Goal: Task Accomplishment & Management: Complete application form

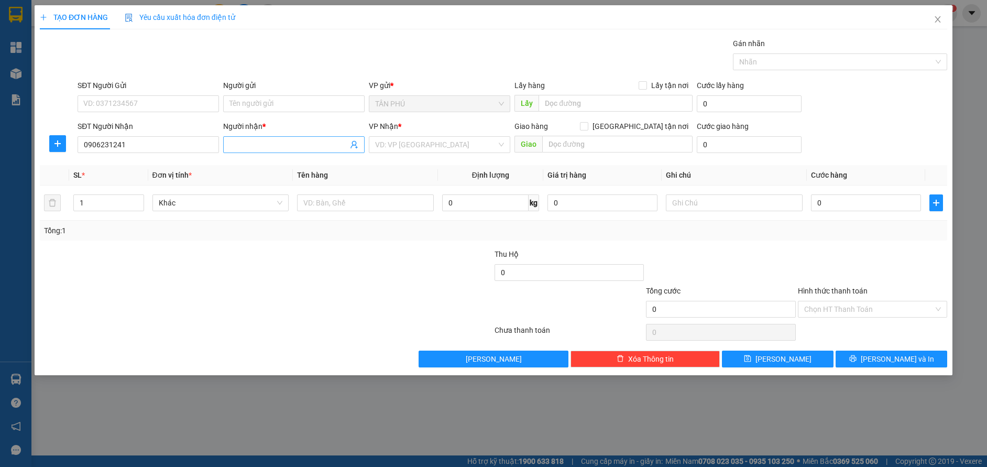
type input "0906231241"
click at [268, 143] on input "Người nhận *" at bounding box center [288, 145] width 118 height 12
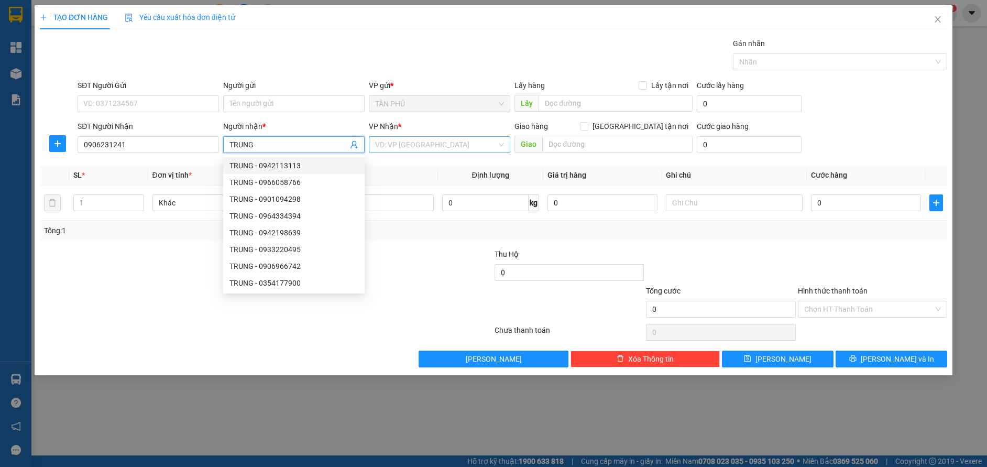
type input "TRUNG"
click at [389, 147] on input "search" at bounding box center [436, 145] width 122 height 16
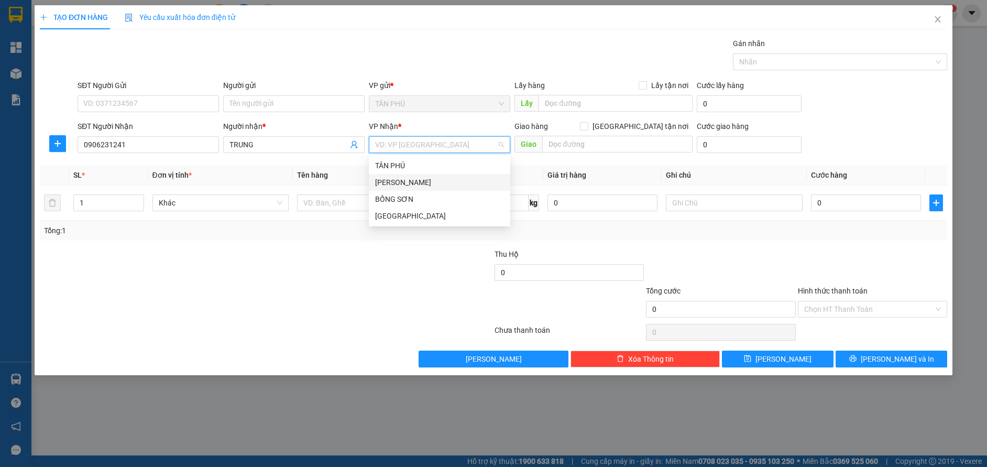
click at [421, 179] on div "[PERSON_NAME]" at bounding box center [439, 183] width 129 height 12
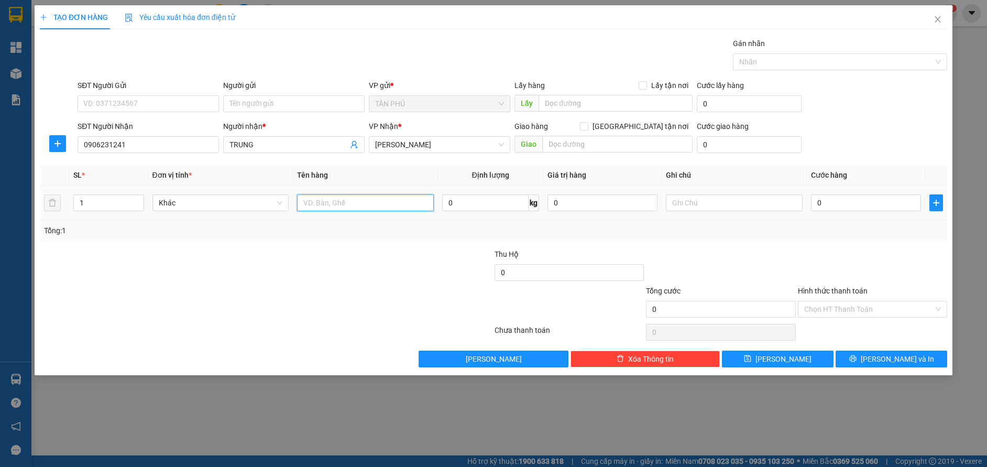
click at [360, 203] on input "text" at bounding box center [365, 202] width 137 height 17
type input "XỐP"
click at [721, 204] on input "text" at bounding box center [734, 202] width 137 height 17
type input "C"
click at [852, 310] on input "Hình thức thanh toán" at bounding box center [868, 309] width 129 height 16
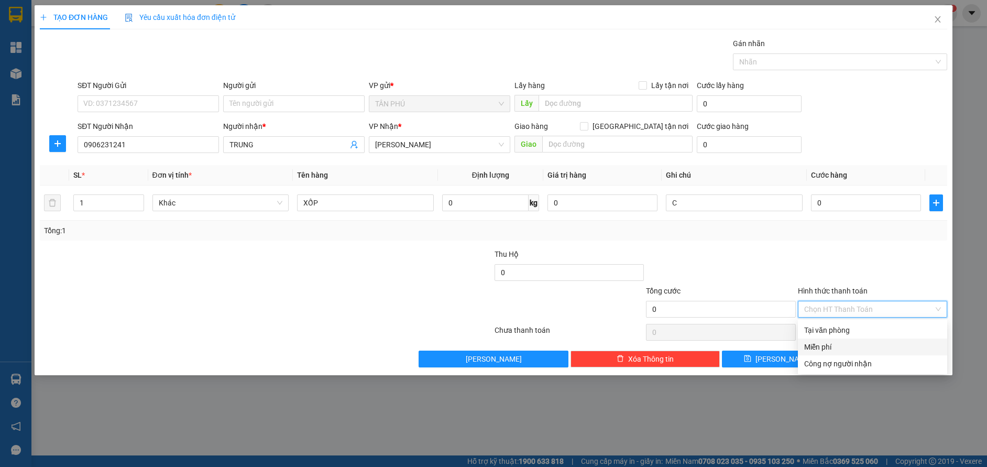
click at [856, 344] on div "Miễn phí" at bounding box center [872, 347] width 137 height 12
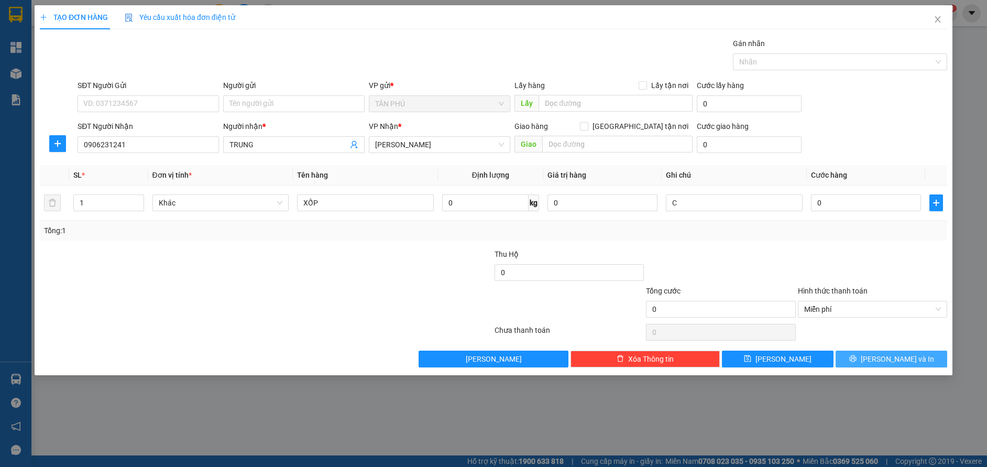
click at [869, 359] on button "[PERSON_NAME] và In" at bounding box center [892, 358] width 112 height 17
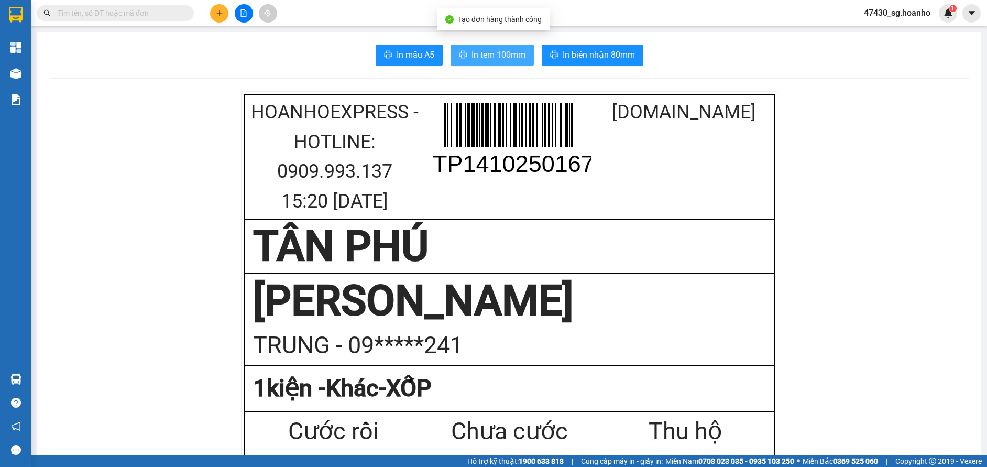
click at [496, 56] on span "In tem 100mm" at bounding box center [498, 54] width 54 height 13
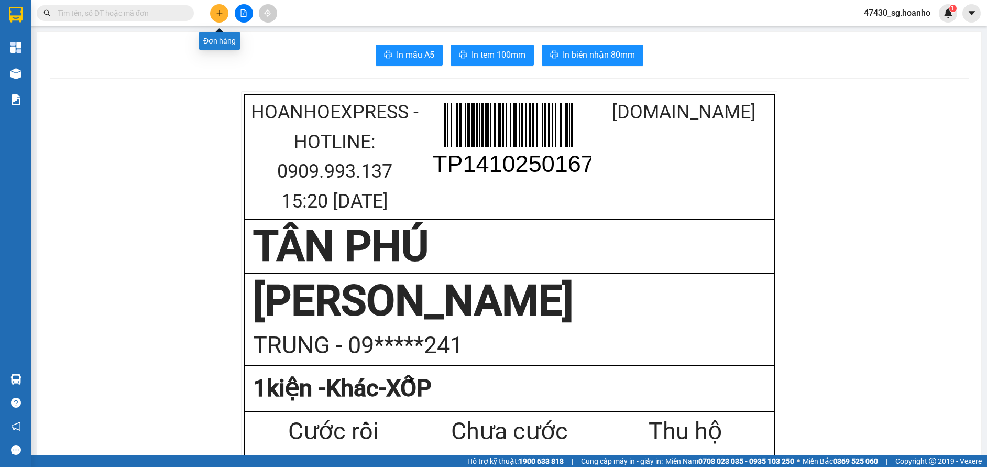
click at [218, 10] on icon "plus" at bounding box center [219, 12] width 7 height 7
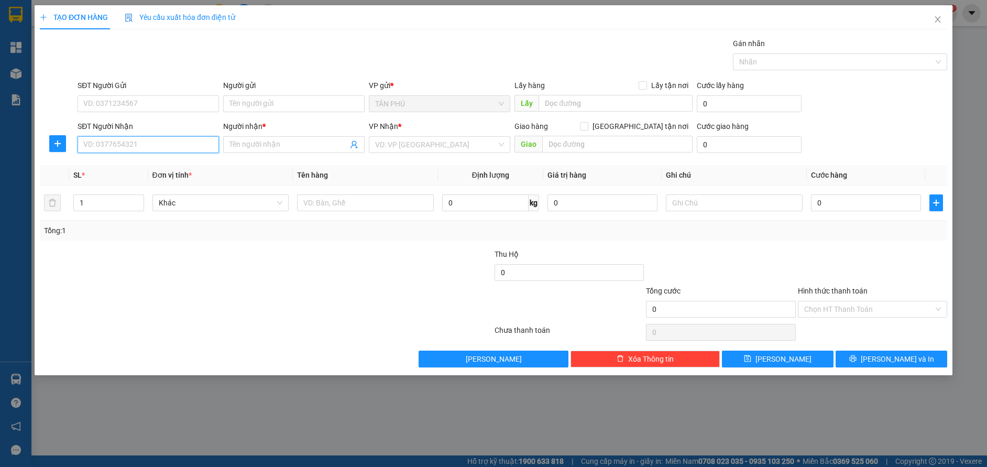
click at [143, 148] on input "SĐT Người Nhận" at bounding box center [148, 144] width 141 height 17
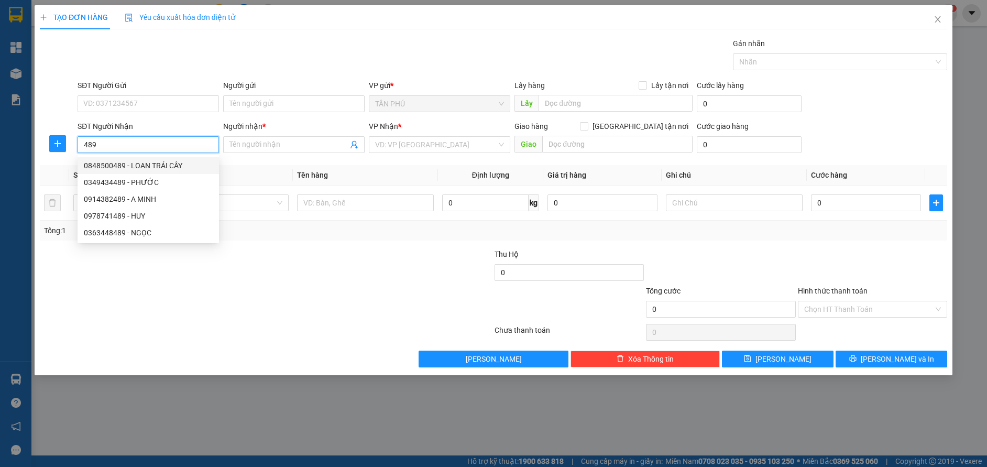
click at [165, 163] on div "0848500489 - LOAN TRÁI CÂY" at bounding box center [148, 166] width 129 height 12
type input "0848500489"
type input "LOAN TRÁI CÂY"
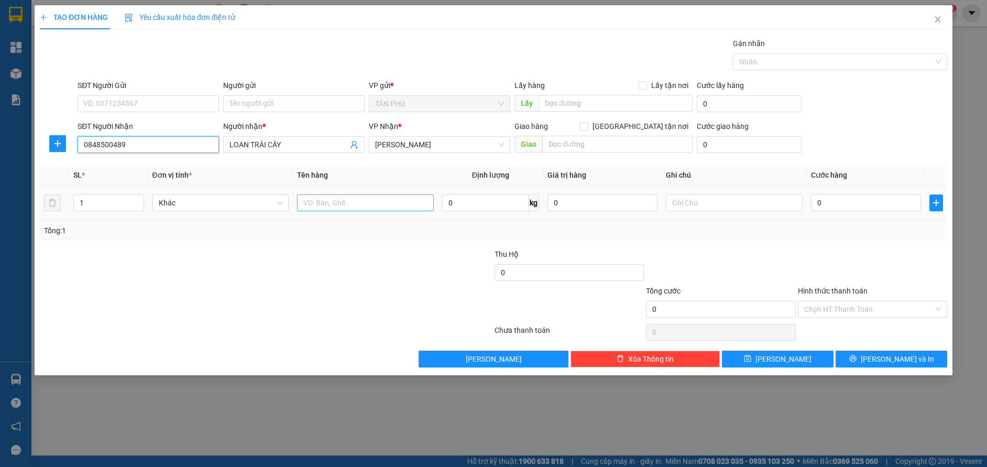
type input "0848500489"
click at [358, 201] on input "text" at bounding box center [365, 202] width 137 height 17
type input "1 KIỆN"
click at [681, 200] on input "text" at bounding box center [734, 202] width 137 height 17
type input "C"
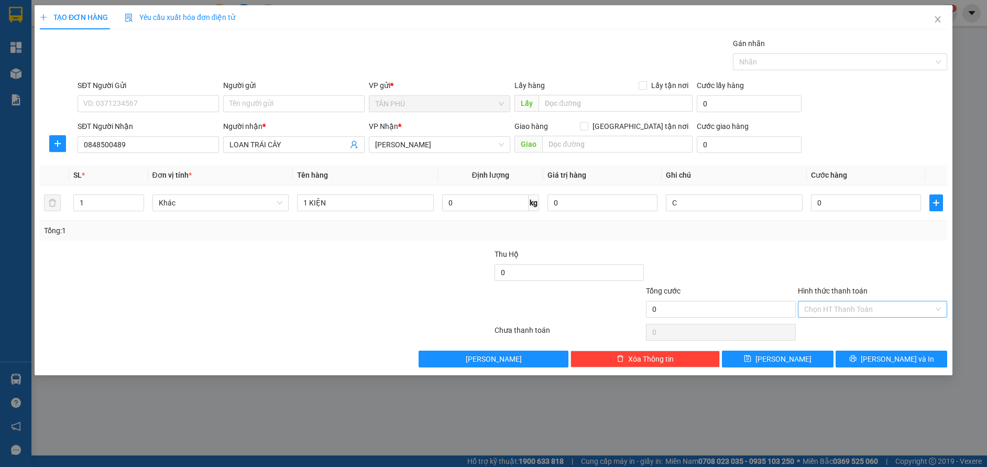
click at [890, 309] on input "Hình thức thanh toán" at bounding box center [868, 309] width 129 height 16
click at [883, 347] on div "Miễn phí" at bounding box center [872, 347] width 137 height 12
click at [883, 360] on span "[PERSON_NAME] và In" at bounding box center [897, 359] width 73 height 12
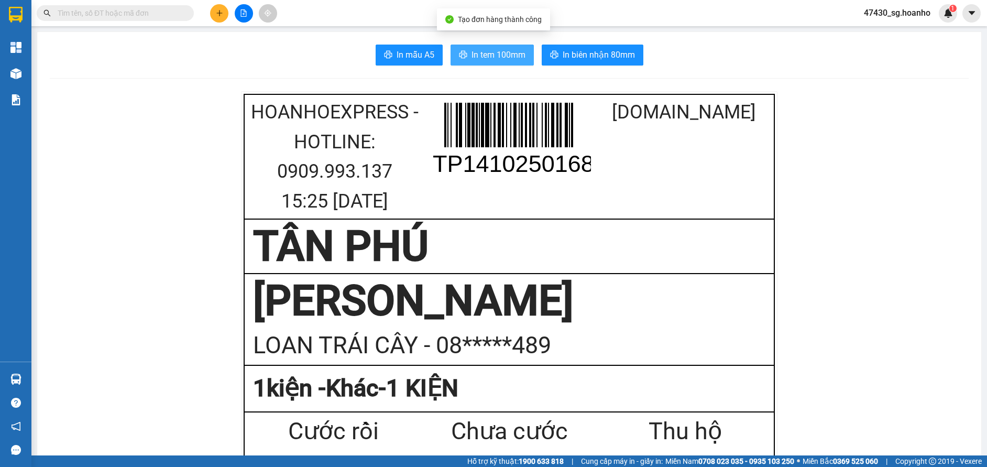
click at [515, 53] on span "In tem 100mm" at bounding box center [498, 54] width 54 height 13
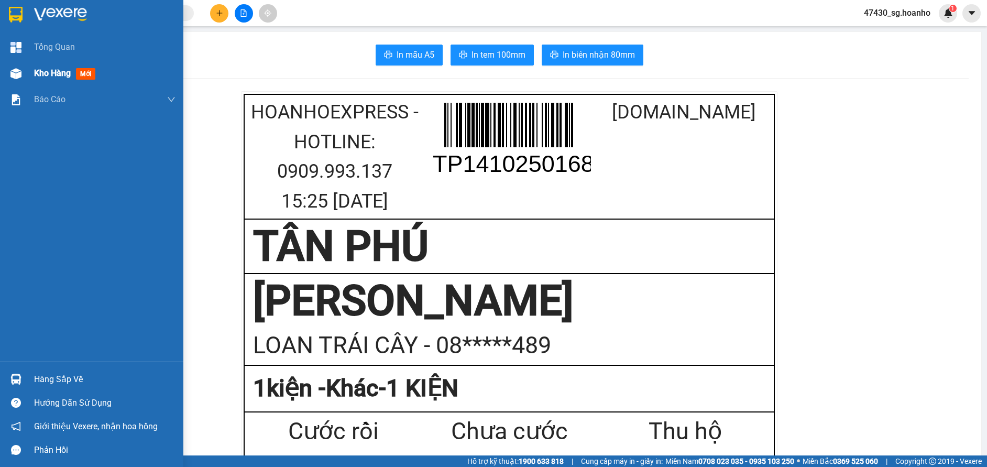
click at [67, 78] on span "Kho hàng" at bounding box center [52, 73] width 37 height 10
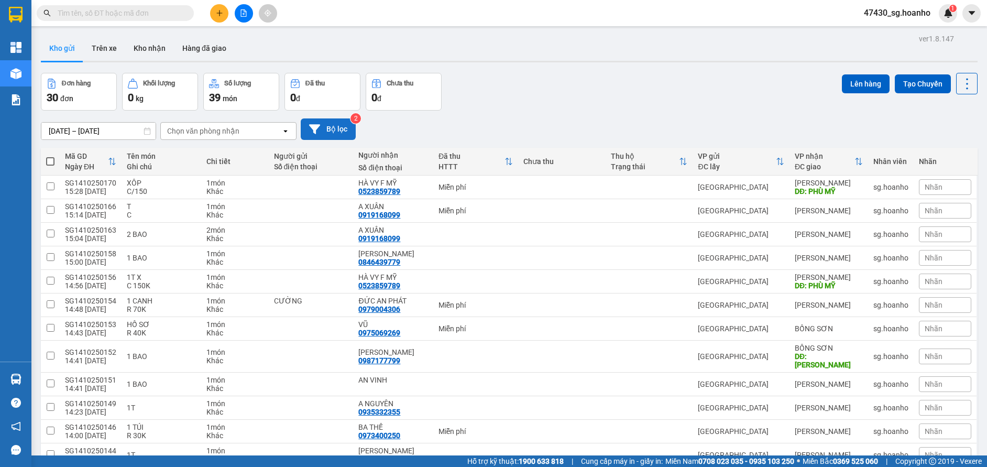
click at [343, 127] on button "Bộ lọc" at bounding box center [328, 128] width 55 height 21
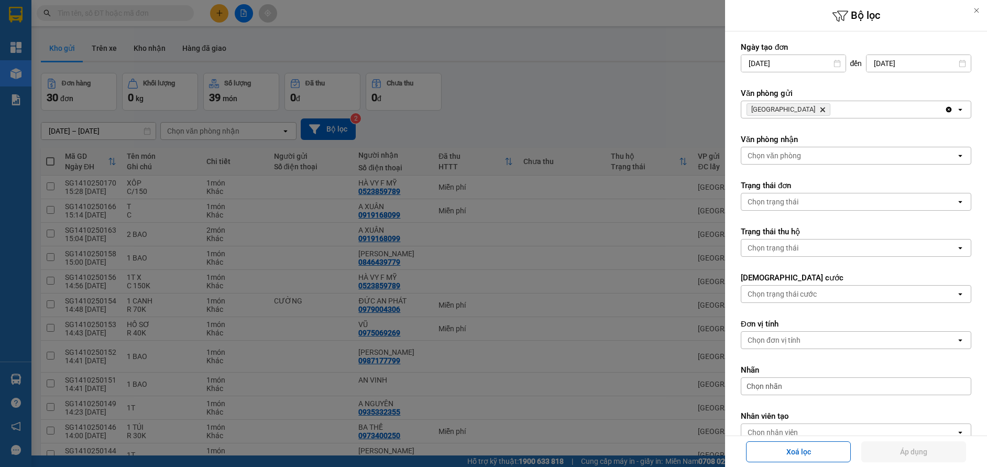
click at [819, 108] on icon "Delete" at bounding box center [822, 109] width 6 height 6
click at [784, 108] on div "Chọn văn phòng" at bounding box center [774, 109] width 53 height 10
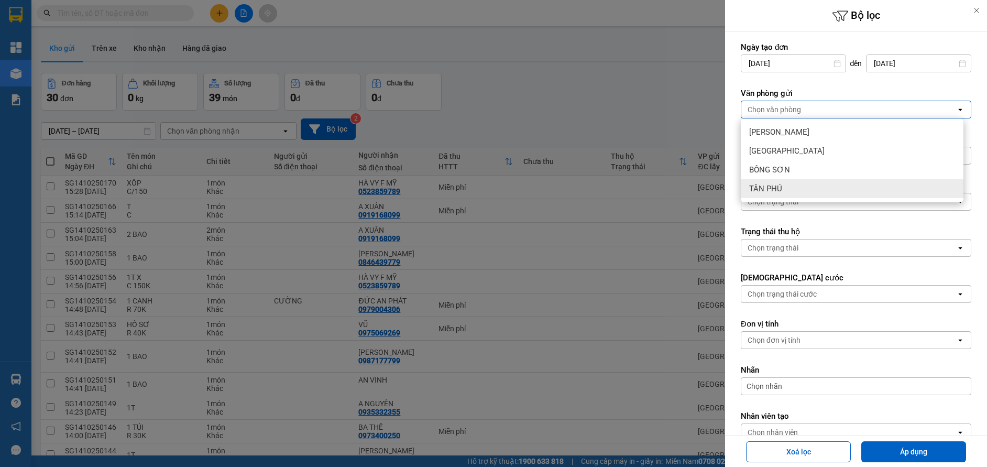
click at [805, 188] on div "TÂN PHÚ" at bounding box center [852, 188] width 223 height 19
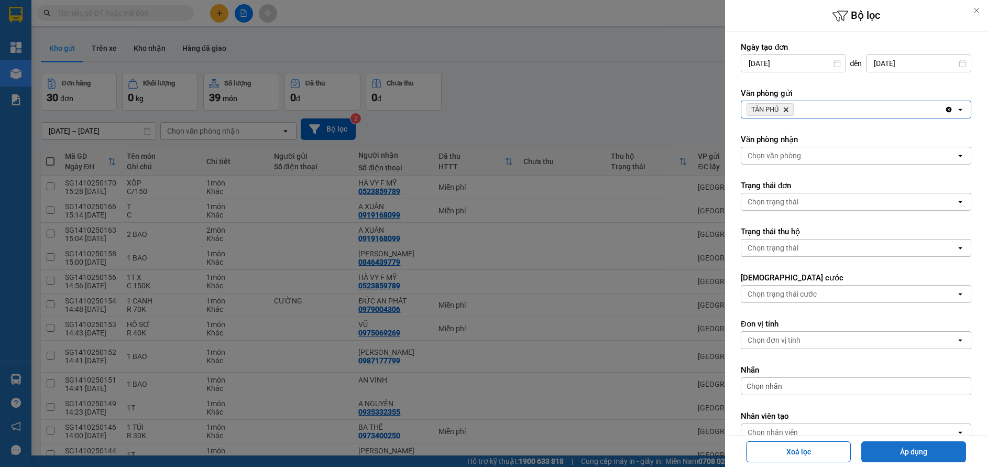
click at [888, 450] on button "Áp dụng" at bounding box center [913, 451] width 105 height 21
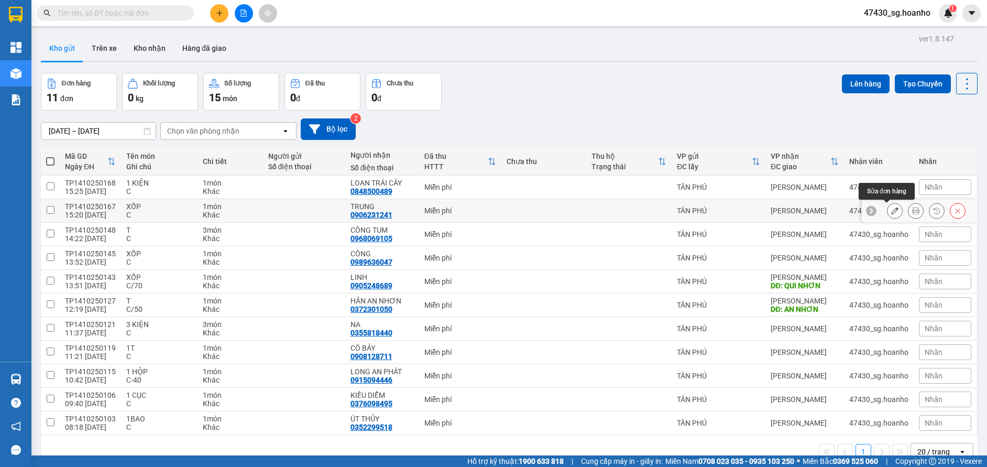
click at [891, 210] on icon at bounding box center [894, 210] width 7 height 7
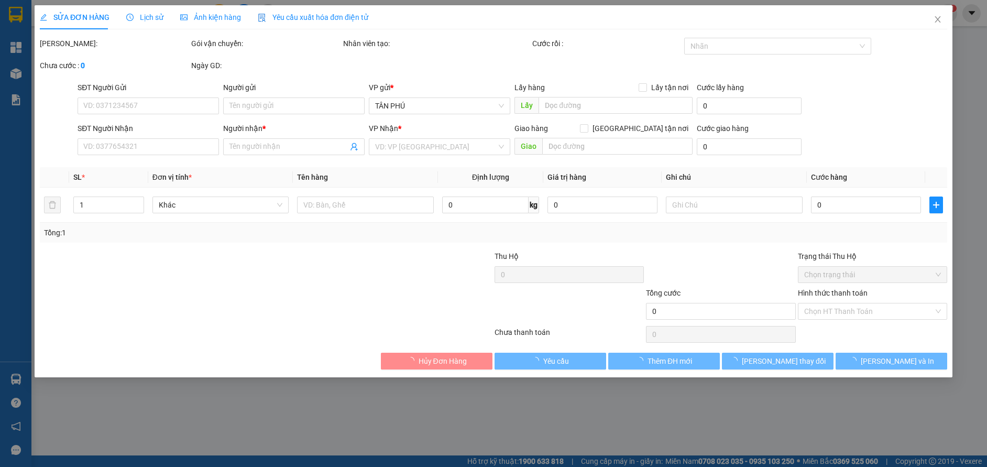
type input "0906231241"
type input "TRUNG"
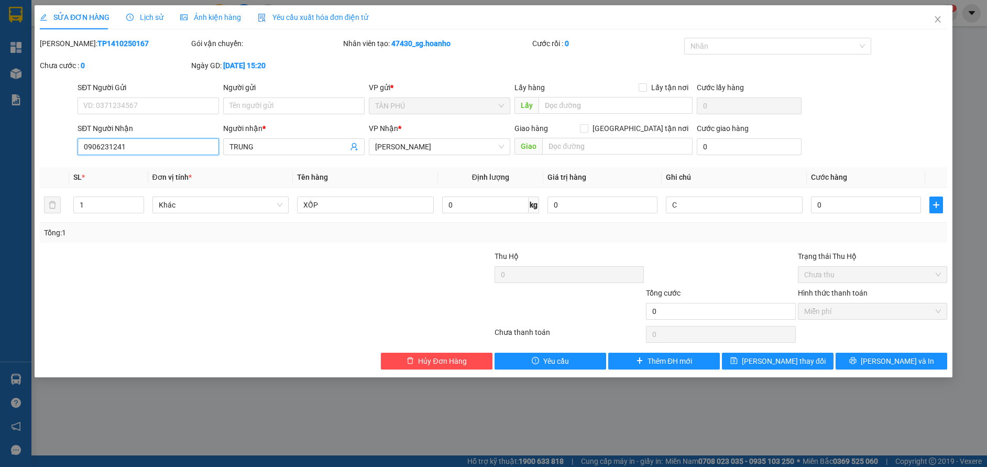
click at [175, 150] on input "0906231241" at bounding box center [148, 146] width 141 height 17
type input "0"
click at [275, 138] on div "Người nhận *" at bounding box center [293, 131] width 141 height 16
click at [276, 146] on input "TRUNG" at bounding box center [288, 147] width 118 height 12
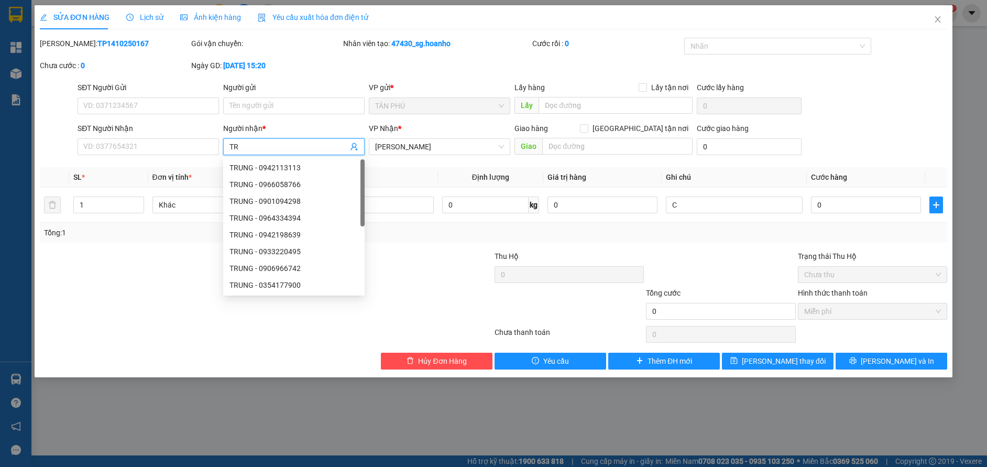
type input "T"
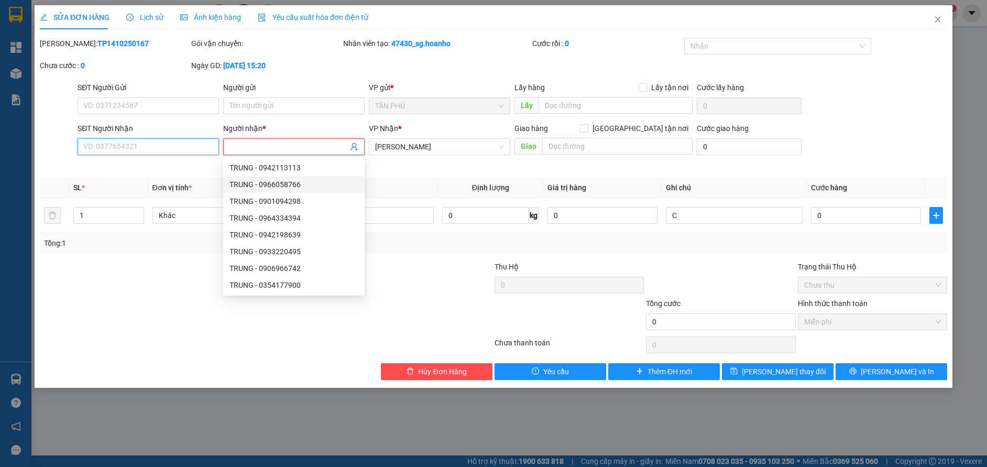
click at [161, 148] on input "SĐT Người Nhận" at bounding box center [148, 146] width 141 height 17
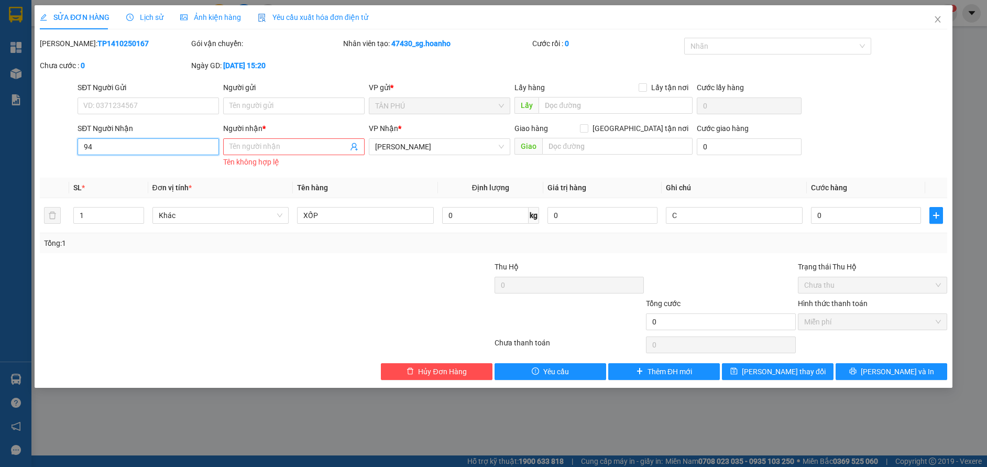
type input "9"
type input "0975384943"
click at [245, 147] on input "Người nhận *" at bounding box center [288, 147] width 118 height 12
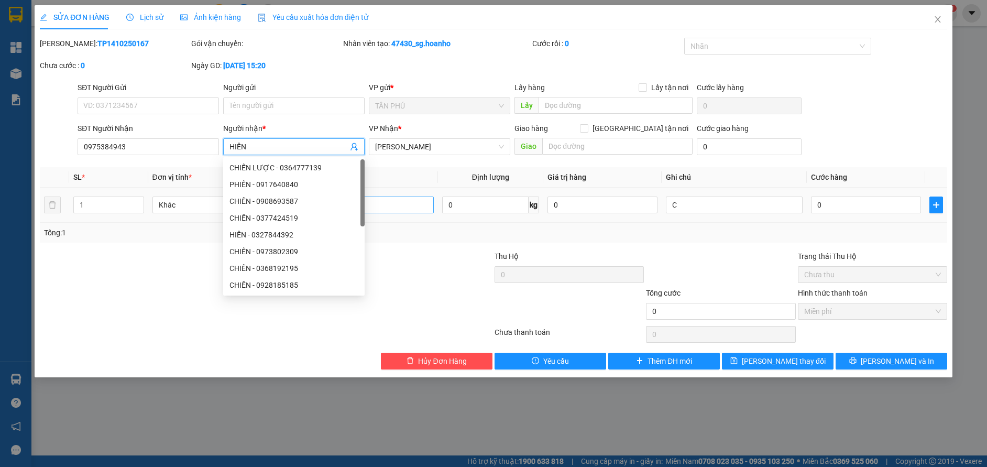
type input "HIẾN"
click at [401, 203] on input "XỐP" at bounding box center [365, 204] width 137 height 17
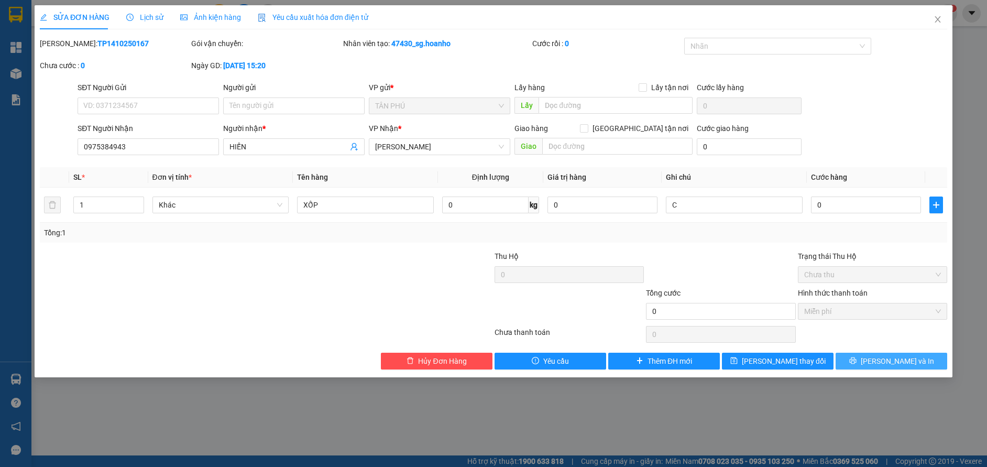
click at [856, 357] on icon "printer" at bounding box center [852, 360] width 7 height 7
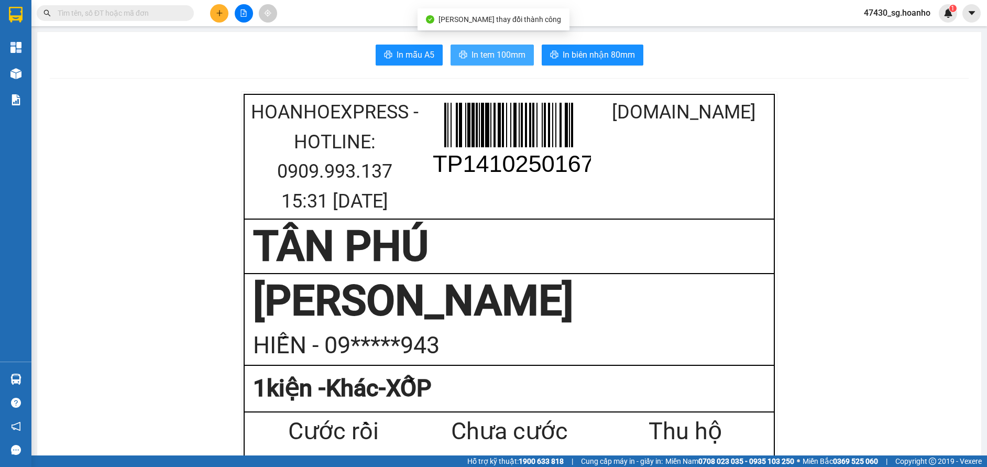
click at [481, 60] on span "In tem 100mm" at bounding box center [498, 54] width 54 height 13
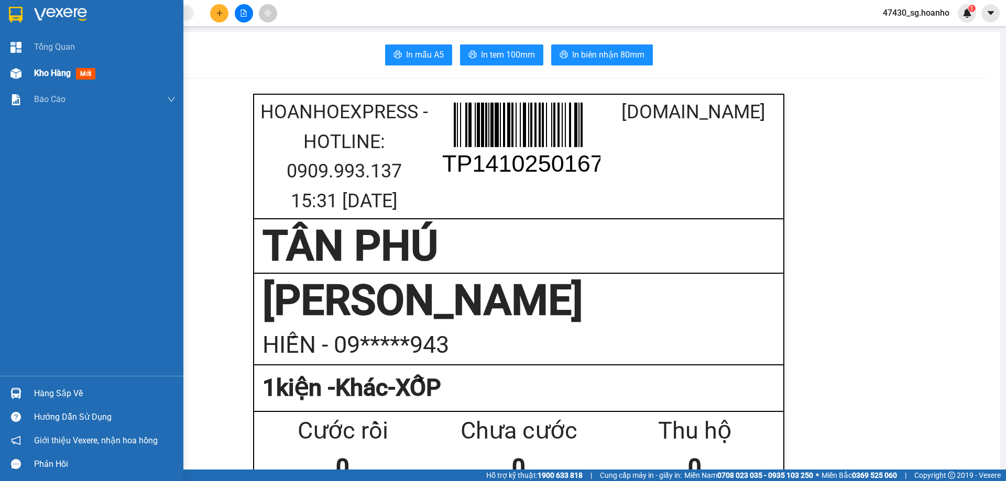
click at [53, 69] on span "Kho hàng" at bounding box center [52, 73] width 37 height 10
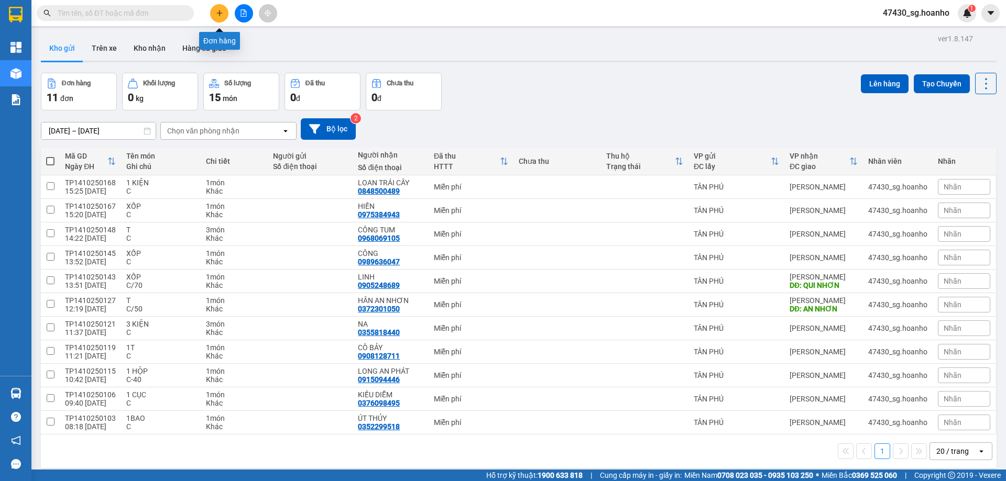
click at [216, 15] on icon "plus" at bounding box center [219, 12] width 7 height 7
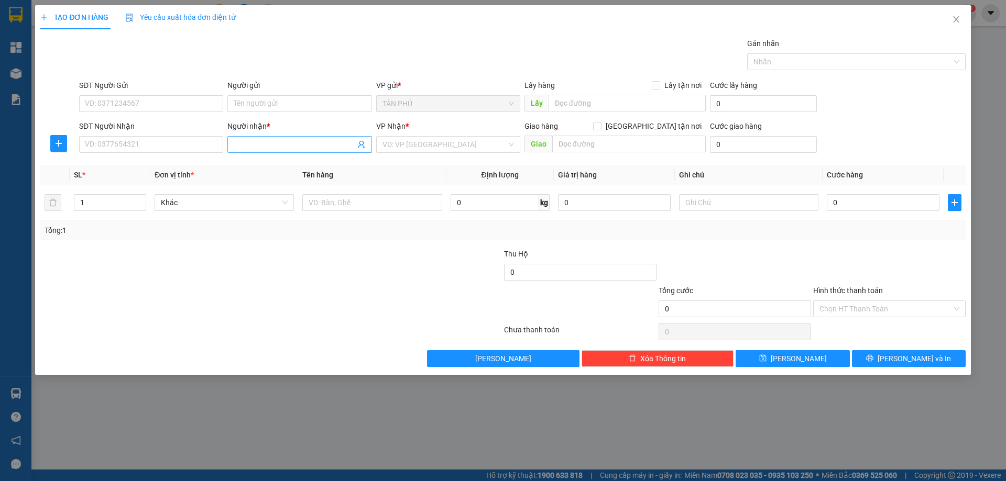
click at [236, 145] on input "Người nhận *" at bounding box center [294, 145] width 121 height 12
type input "A"
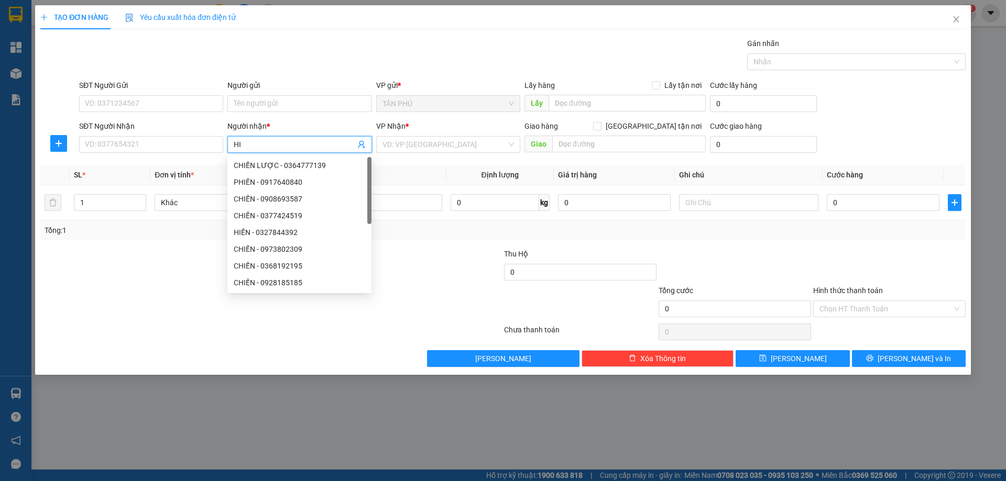
type input "H"
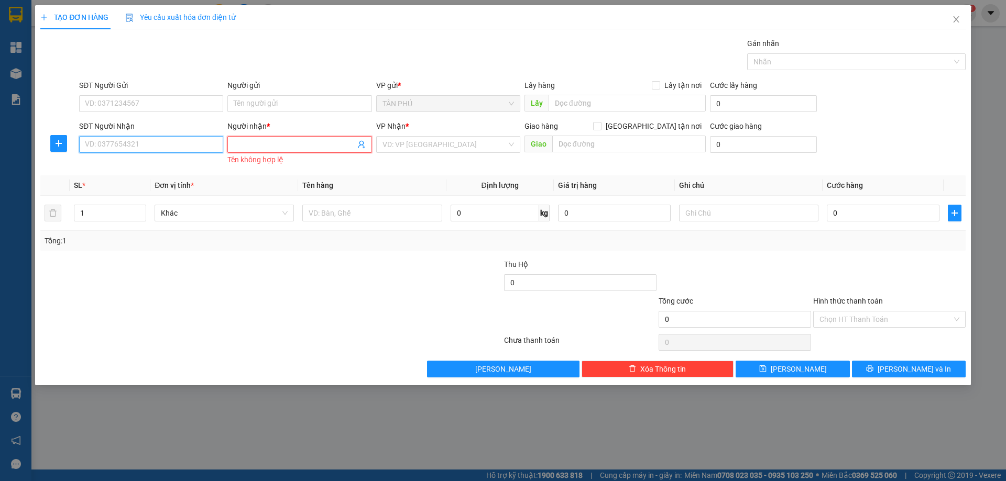
click at [144, 150] on input "SĐT Người Nhận" at bounding box center [151, 144] width 144 height 17
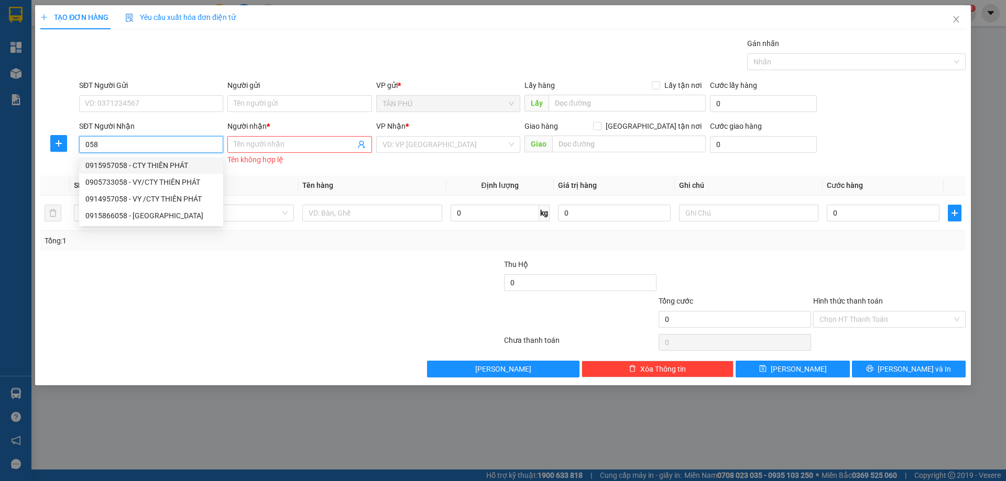
click at [175, 168] on div "0915957058 - CTY THIÊN PHÁT" at bounding box center [150, 166] width 131 height 12
type input "0915957058"
type input "CTY THIÊN PHÁT"
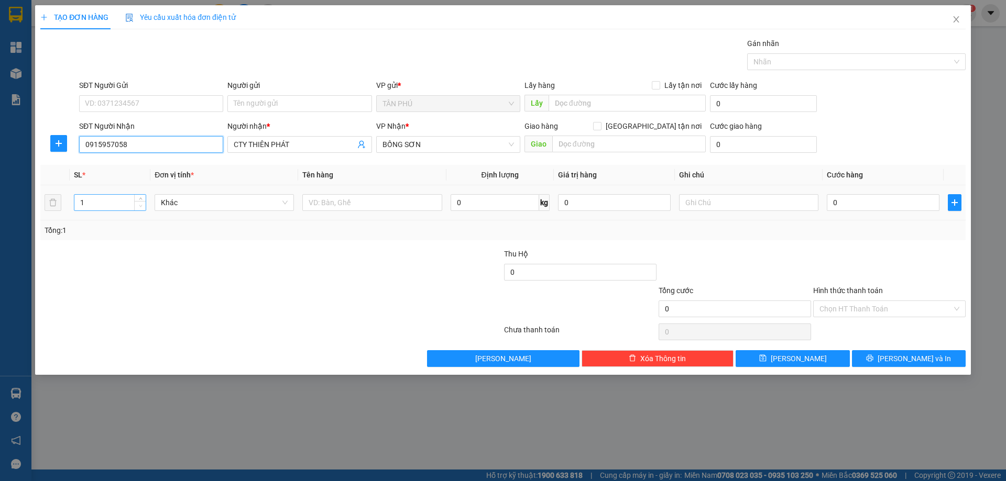
click at [142, 201] on span "Decrease Value" at bounding box center [140, 205] width 12 height 9
type input "0915957058"
type input "2"
click at [140, 199] on icon "up" at bounding box center [141, 201] width 4 height 4
click at [299, 96] on input "Người gửi" at bounding box center [299, 103] width 144 height 17
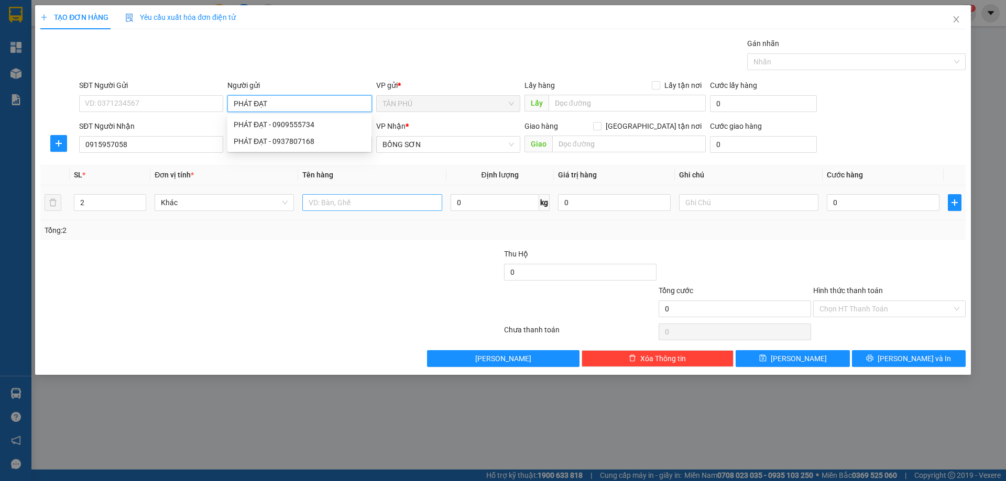
type input "PHÁT ĐẠT"
click at [320, 202] on input "text" at bounding box center [371, 202] width 139 height 17
type input "T+BÓ"
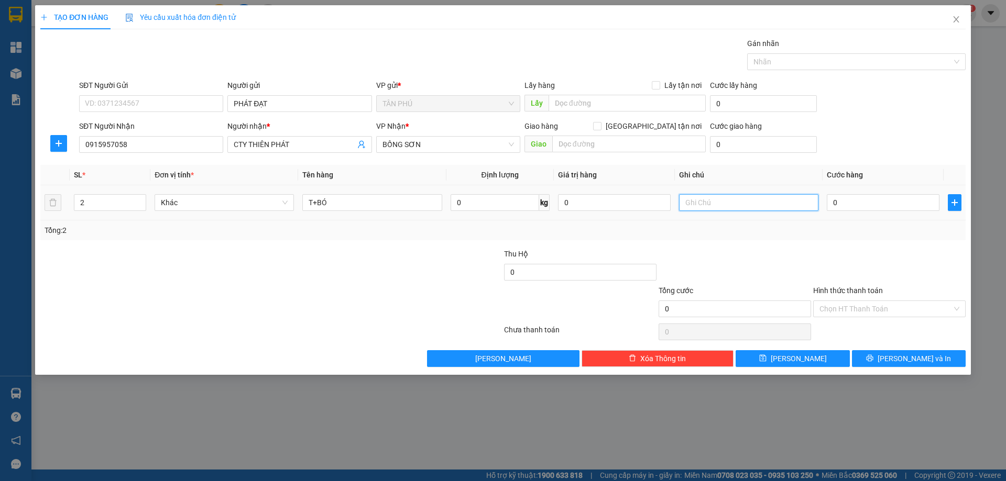
click at [701, 203] on input "text" at bounding box center [748, 202] width 139 height 17
type input "C"
click at [848, 312] on input "Hình thức thanh toán" at bounding box center [885, 309] width 133 height 16
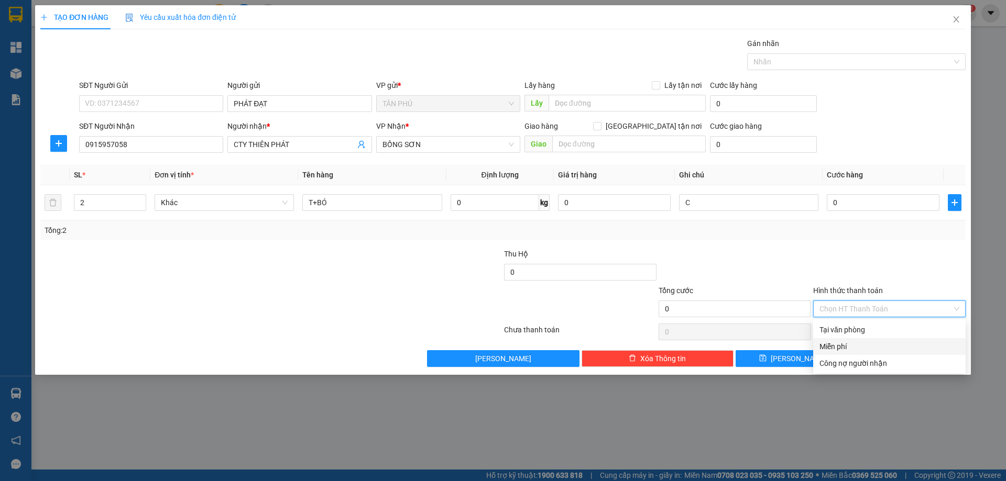
click at [840, 344] on div "Miễn phí" at bounding box center [889, 347] width 140 height 12
click at [876, 357] on button "[PERSON_NAME] và In" at bounding box center [909, 358] width 114 height 17
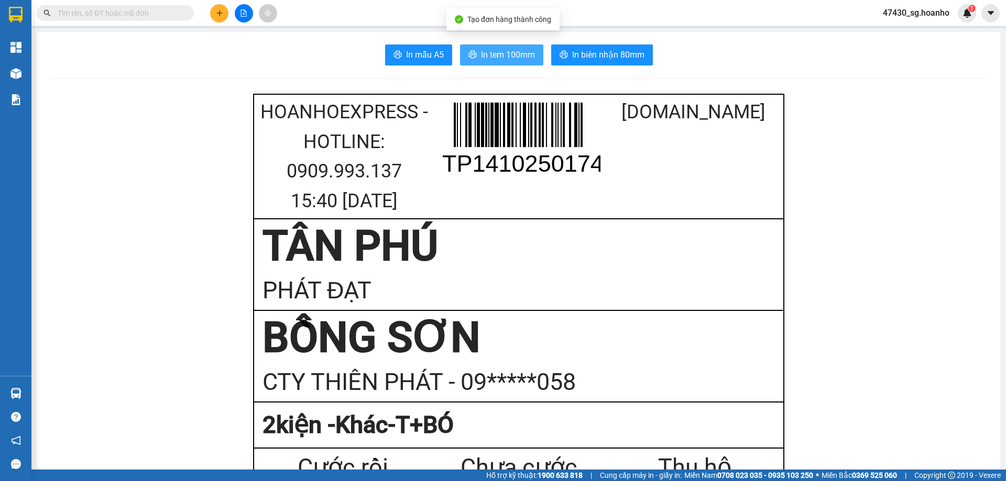
click at [510, 51] on span "In tem 100mm" at bounding box center [508, 54] width 54 height 13
